Goal: Navigation & Orientation: Find specific page/section

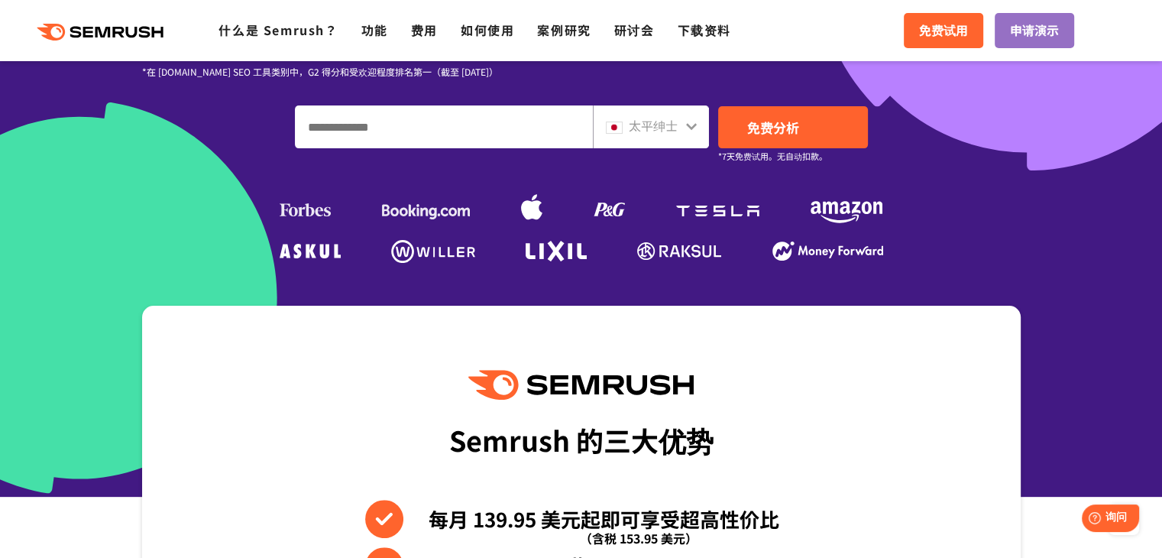
scroll to position [259, 0]
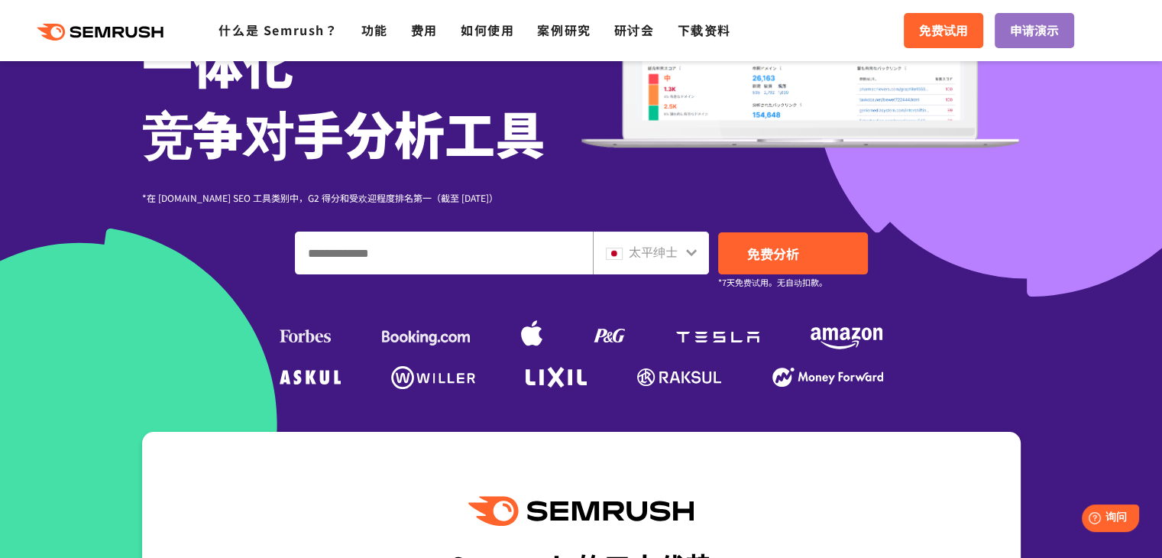
click at [663, 251] on font "太平绅士" at bounding box center [653, 251] width 49 height 18
click at [689, 256] on icon at bounding box center [691, 252] width 12 height 12
click at [685, 251] on icon at bounding box center [691, 252] width 12 height 12
click at [638, 258] on font "太平绅士" at bounding box center [653, 251] width 49 height 18
click at [663, 253] on font "太平绅士" at bounding box center [653, 251] width 49 height 18
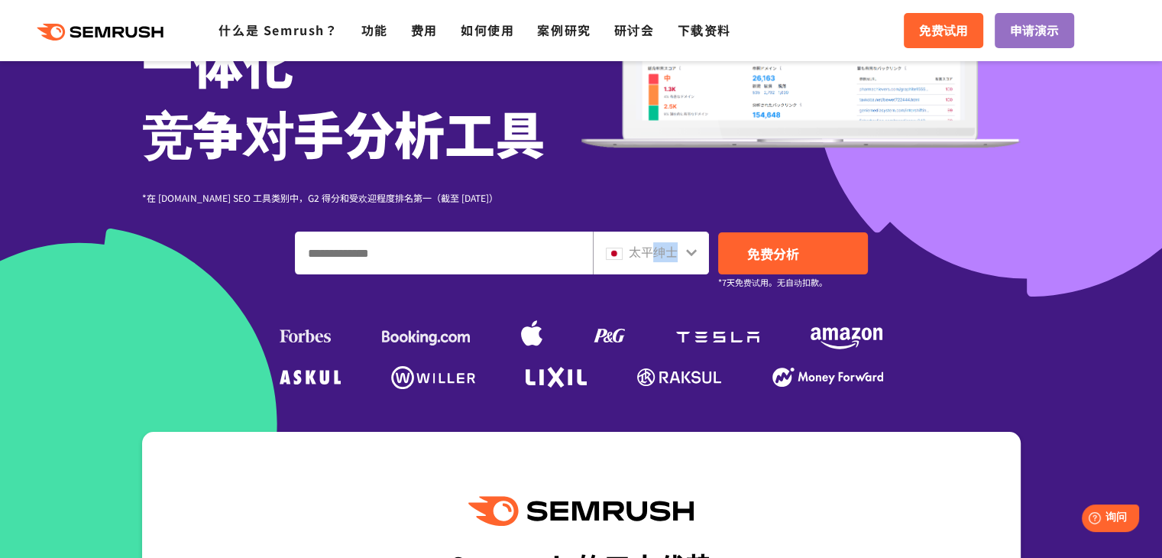
click at [663, 253] on font "太平绅士" at bounding box center [653, 251] width 49 height 18
click at [713, 248] on div "太平绅士 免费分析 *7天免费试用。无自动扣款。" at bounding box center [581, 253] width 573 height 43
